Goal: Find specific page/section: Find specific page/section

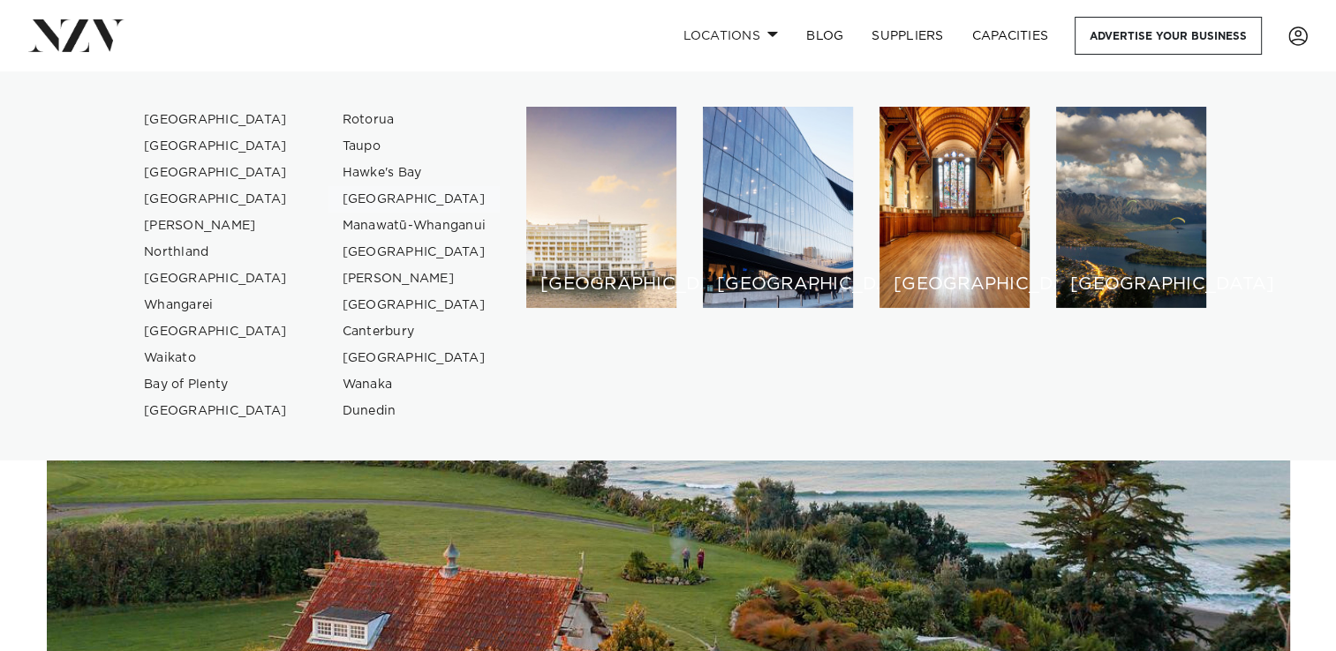
click at [371, 192] on link "[GEOGRAPHIC_DATA]" at bounding box center [414, 199] width 172 height 26
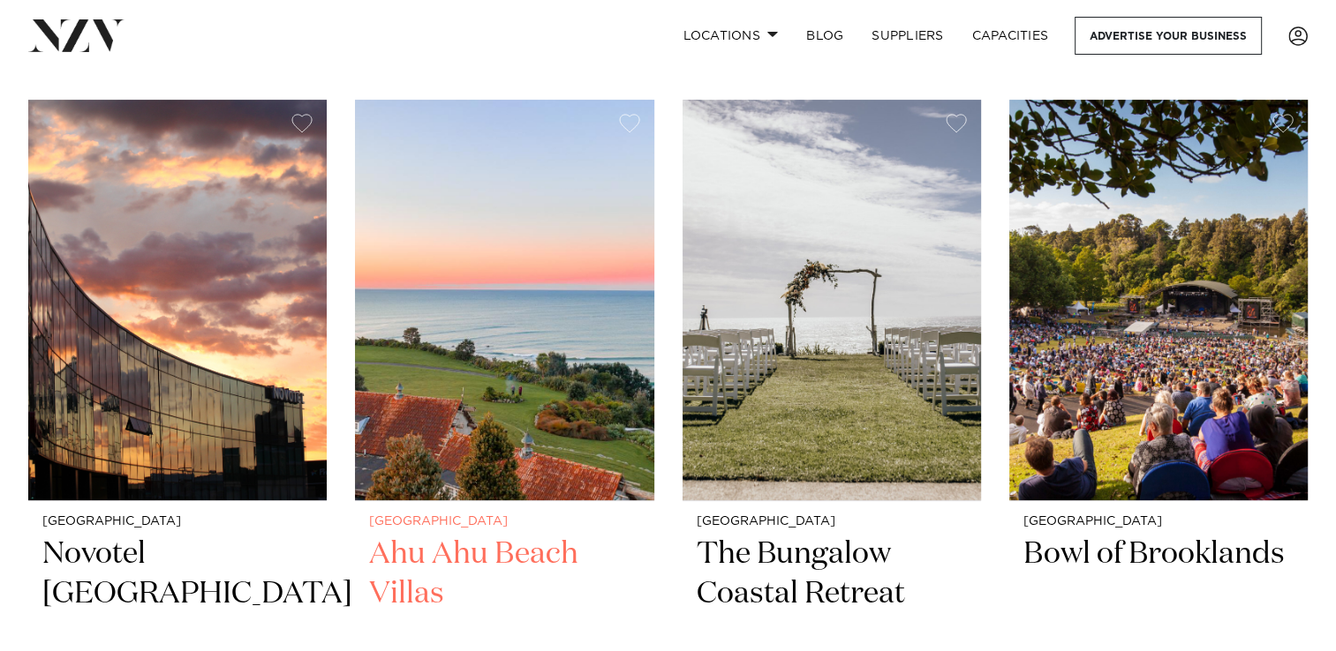
scroll to position [618, 0]
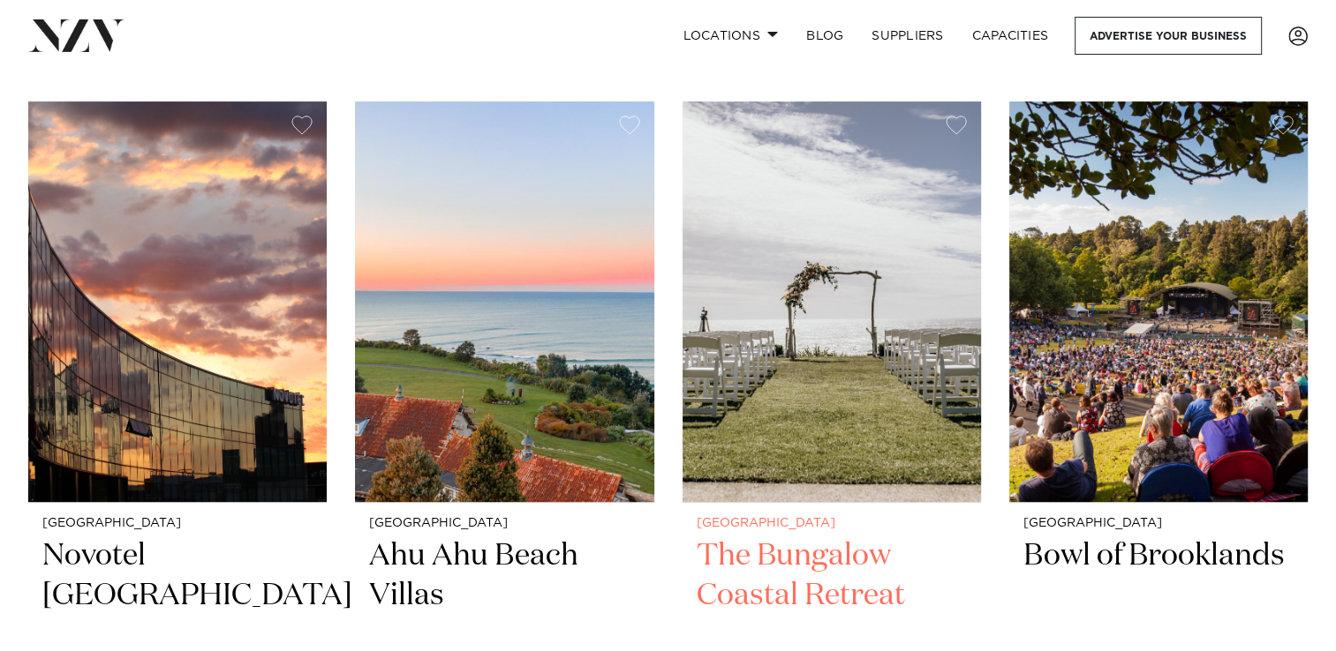
click at [783, 563] on h2 "The Bungalow Coastal Retreat" at bounding box center [831, 596] width 270 height 119
